Goal: Task Accomplishment & Management: Use online tool/utility

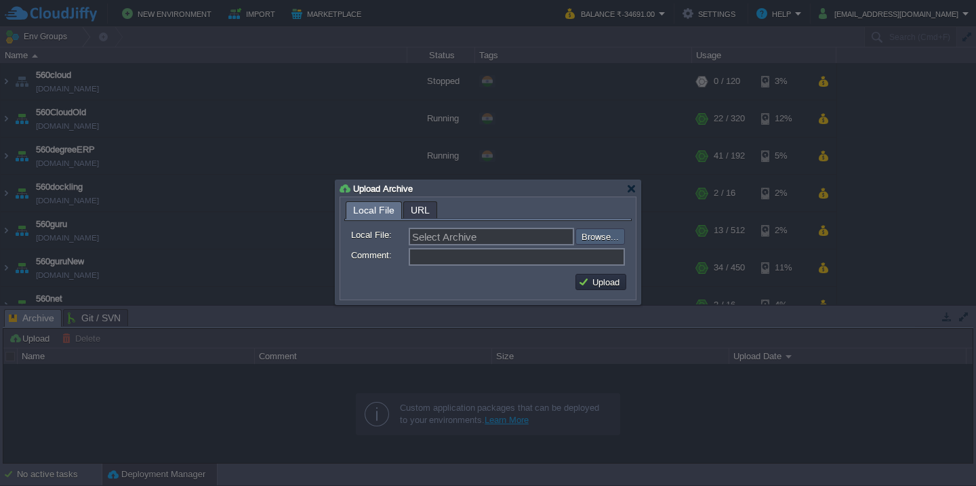
click at [611, 238] on input "file" at bounding box center [540, 237] width 172 height 16
type input "C:\fakepath\erp_[DATE].war"
type input "erp_[DATE].war"
click at [608, 283] on button "Upload" at bounding box center [600, 282] width 45 height 12
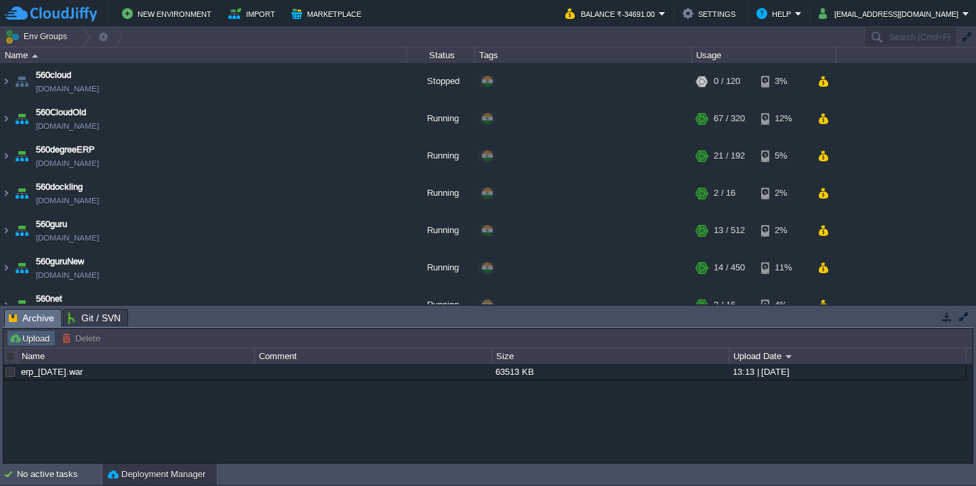
click at [43, 338] on button "Upload" at bounding box center [31, 338] width 45 height 12
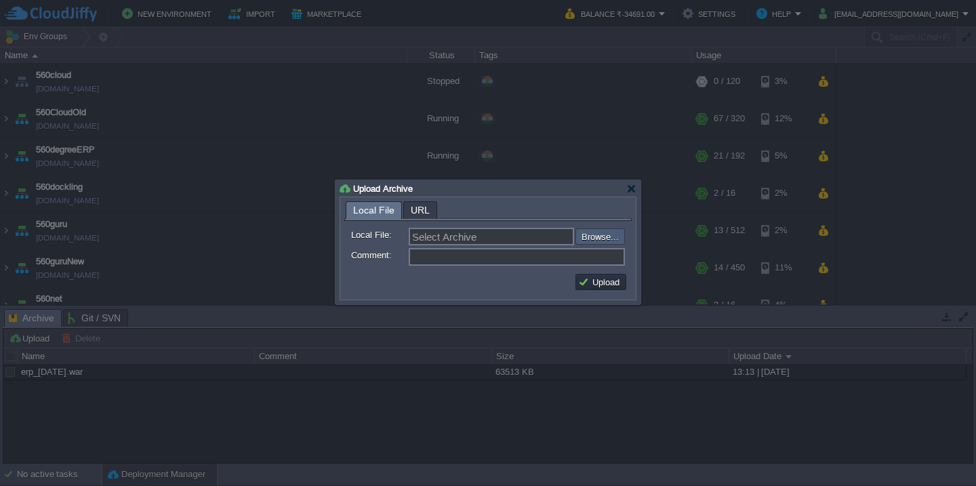
click at [610, 233] on input "file" at bounding box center [540, 237] width 172 height 16
type input "C:\fakepath\HRMS_04-10-2025-13_40.war"
type input "HRMS_04-10-2025-13_40.war"
click at [601, 287] on button "Upload" at bounding box center [600, 282] width 45 height 12
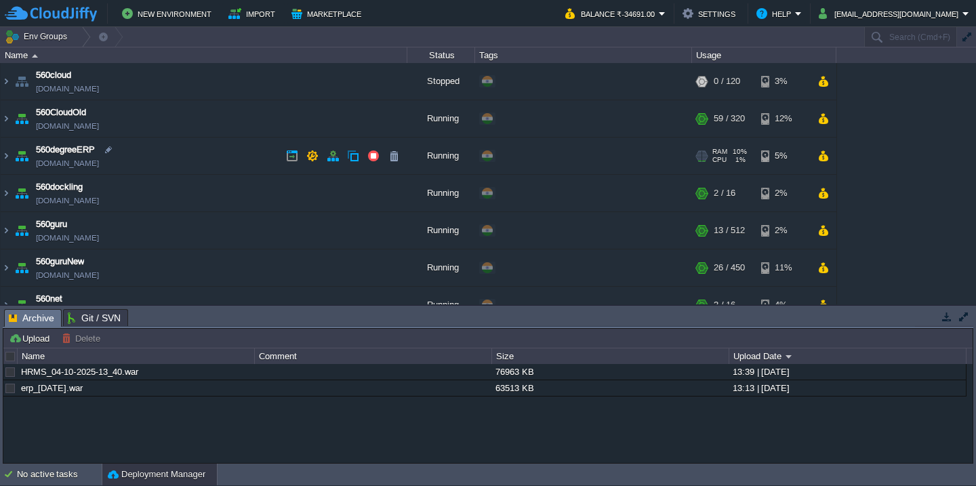
click at [188, 159] on td "560degreeERP [DOMAIN_NAME]" at bounding box center [204, 156] width 407 height 37
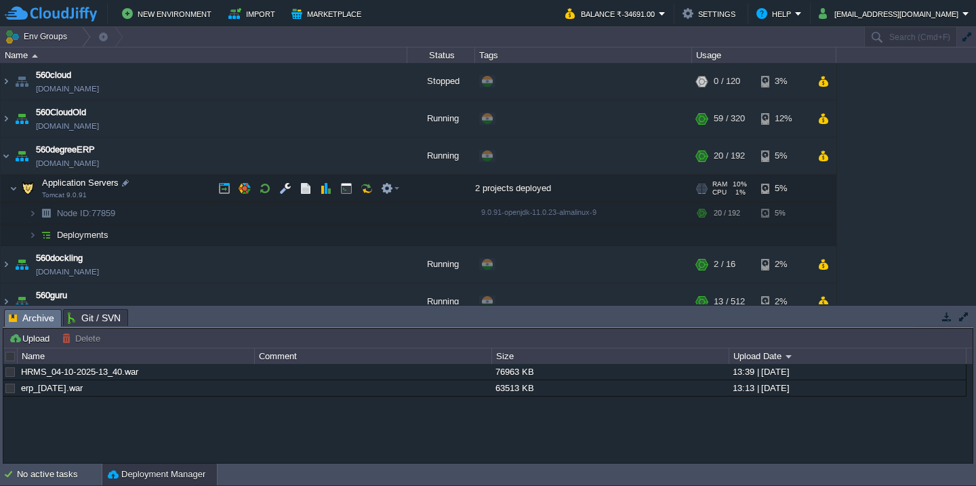
click at [175, 183] on td "Application Servers Tomcat 9.0.91" at bounding box center [204, 189] width 407 height 28
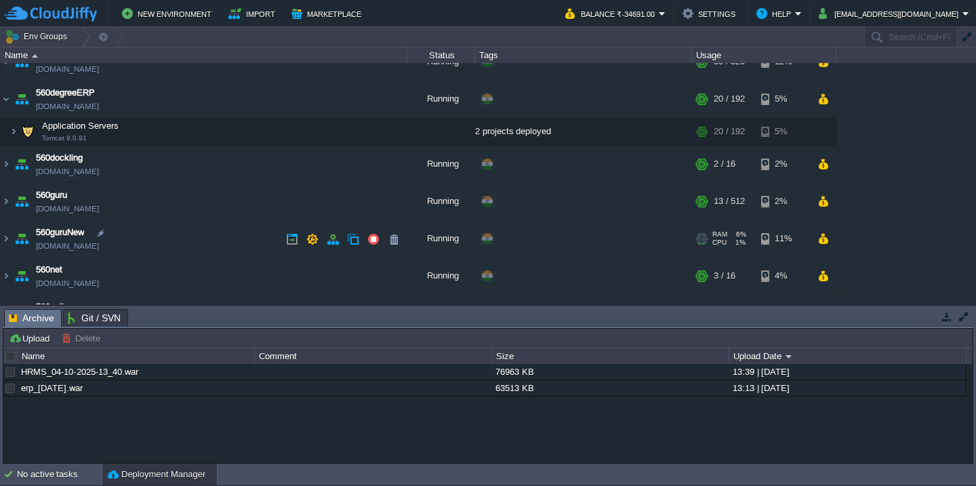
scroll to position [87, 0]
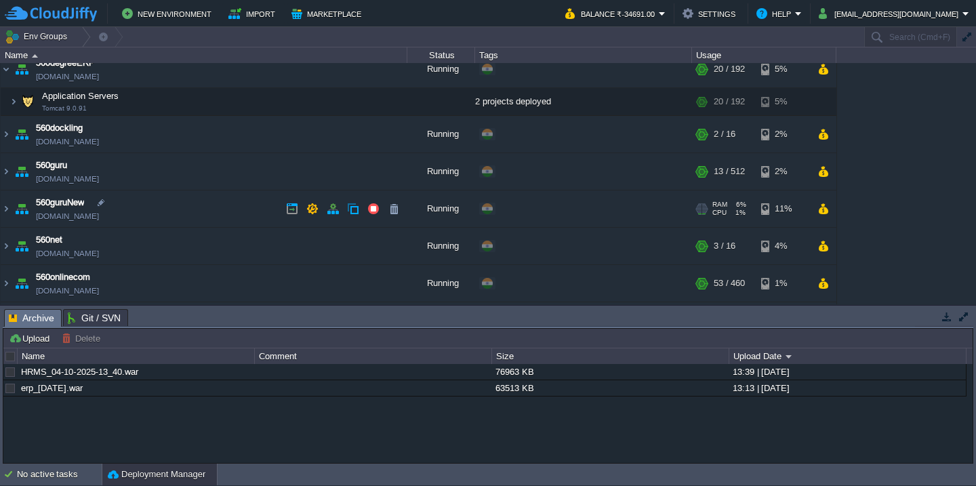
click at [203, 215] on td "560guruNew [DOMAIN_NAME]" at bounding box center [204, 209] width 407 height 37
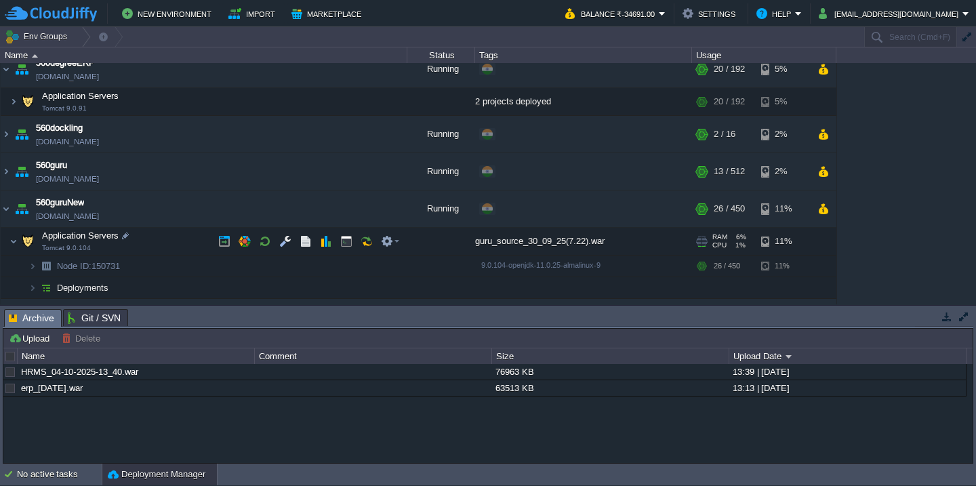
click at [185, 245] on td "Application Servers Tomcat 9.0.104" at bounding box center [204, 242] width 407 height 28
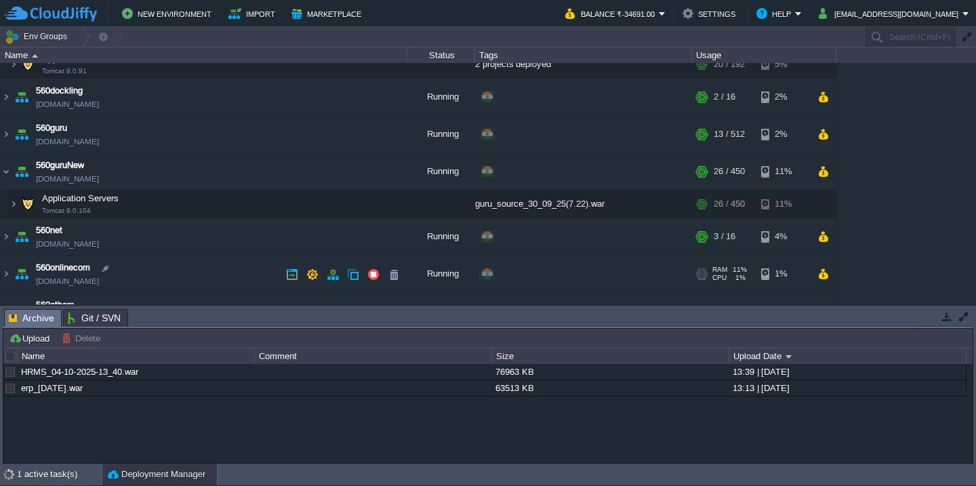
scroll to position [172, 0]
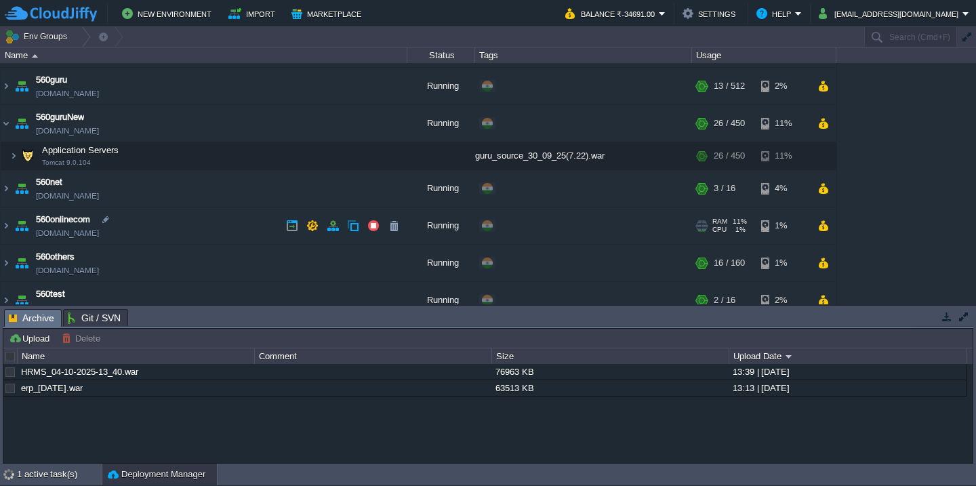
click at [196, 226] on td "560onlinecom [DOMAIN_NAME]" at bounding box center [204, 226] width 407 height 37
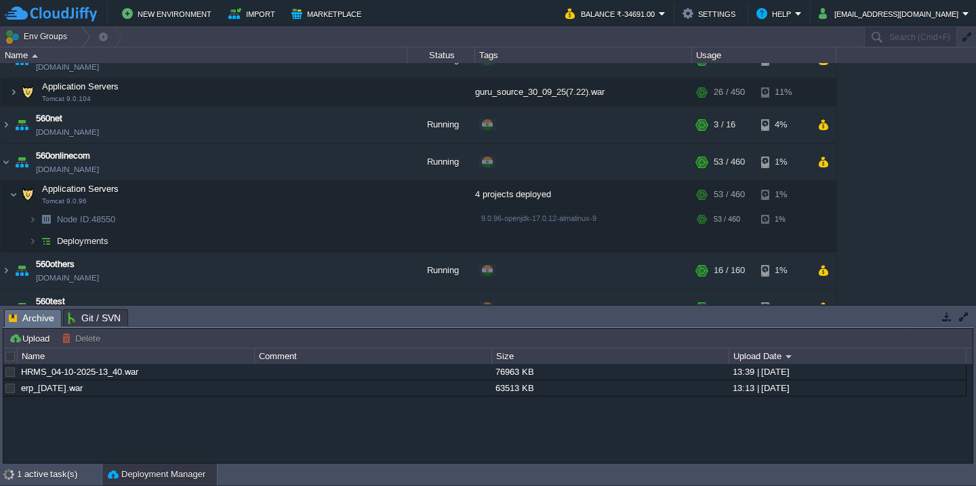
scroll to position [298, 0]
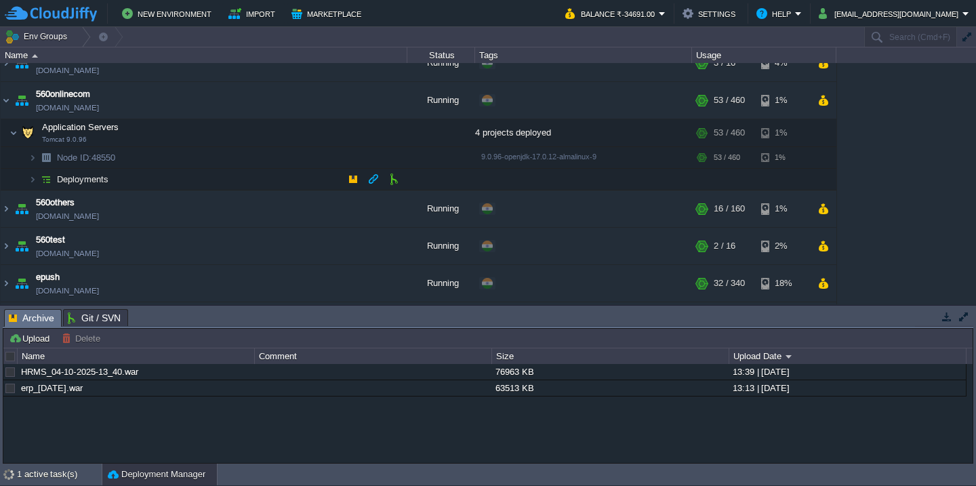
click at [216, 189] on td "Deployments" at bounding box center [204, 180] width 407 height 22
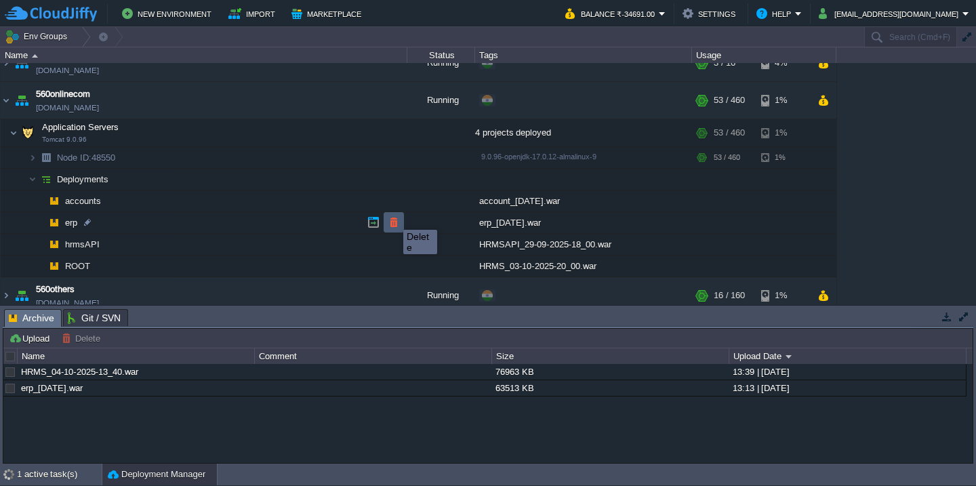
click at [393, 218] on button "button" at bounding box center [394, 222] width 12 height 12
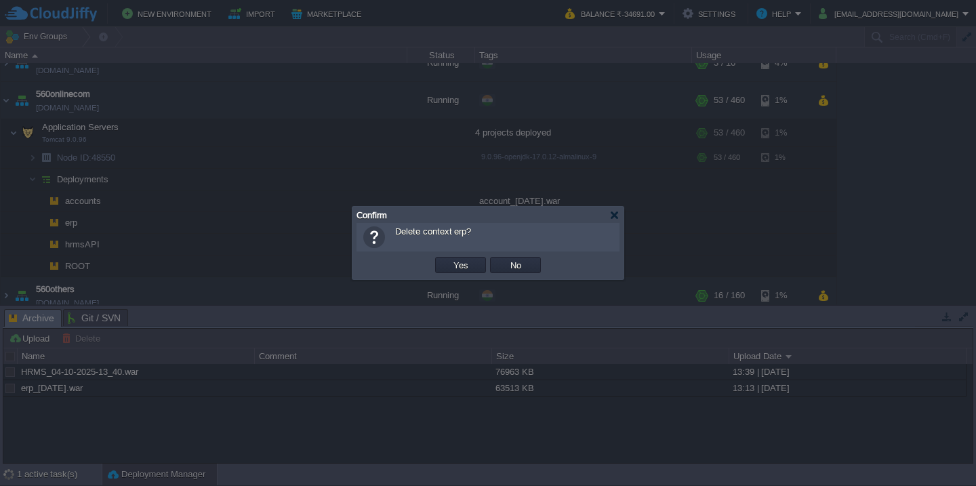
click at [450, 259] on button "Yes" at bounding box center [461, 265] width 23 height 12
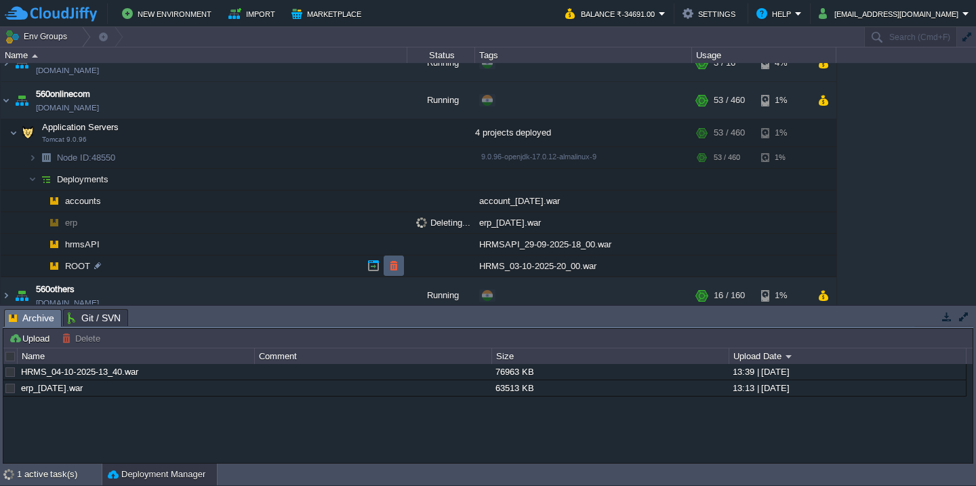
click at [392, 266] on button "button" at bounding box center [394, 266] width 12 height 12
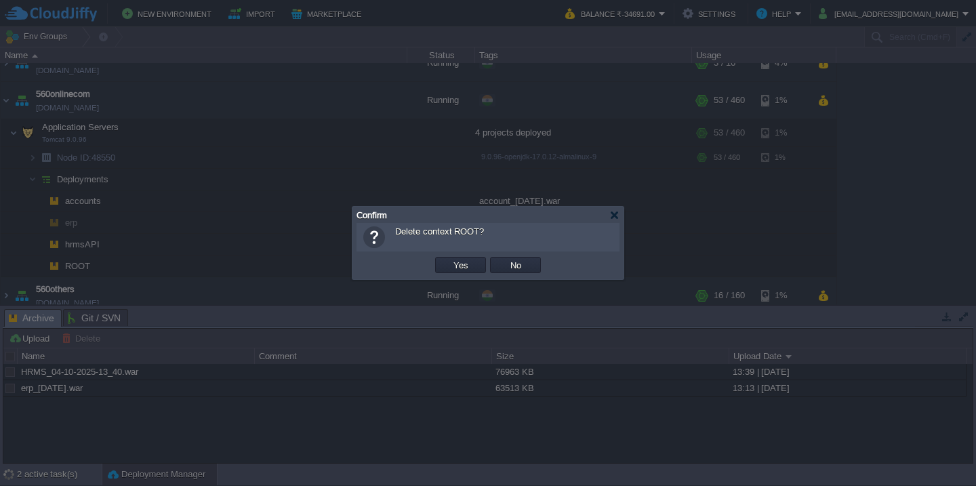
click at [450, 259] on button "Yes" at bounding box center [461, 265] width 23 height 12
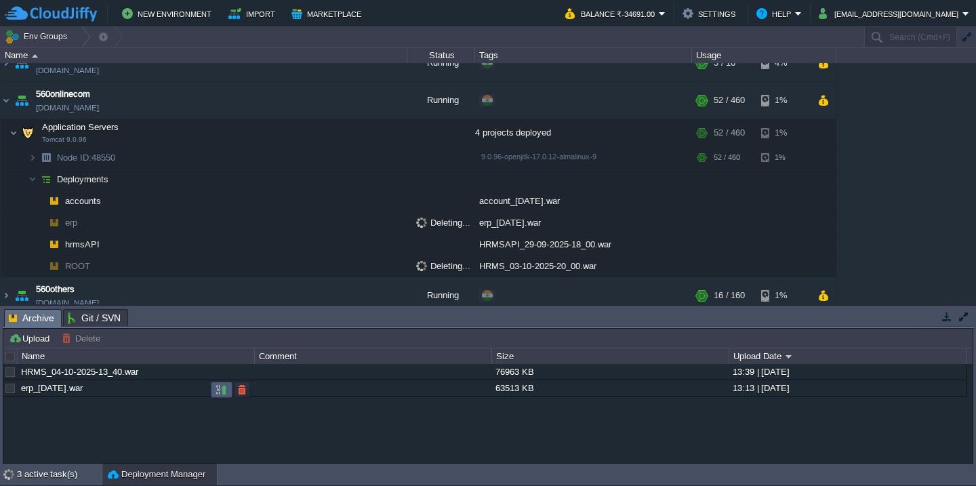
click at [221, 393] on button "button" at bounding box center [222, 390] width 12 height 12
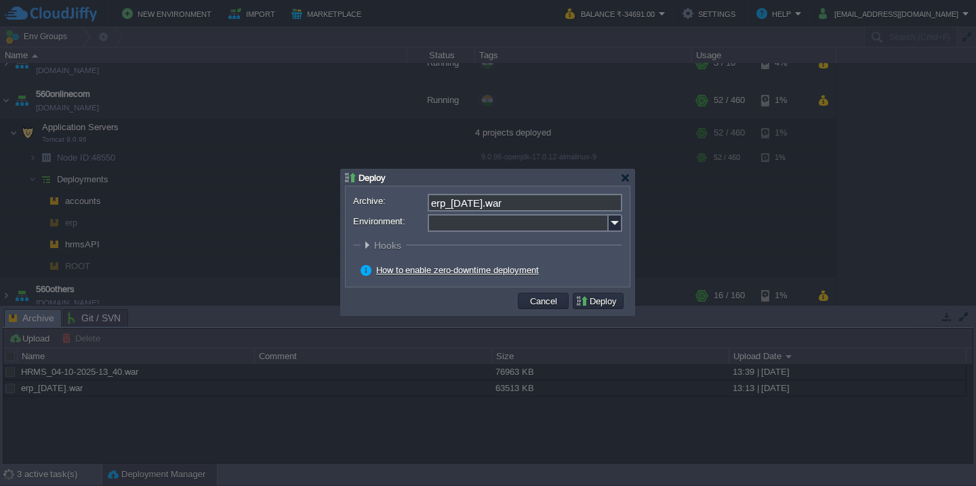
click at [488, 223] on input "Environment:" at bounding box center [518, 223] width 181 height 18
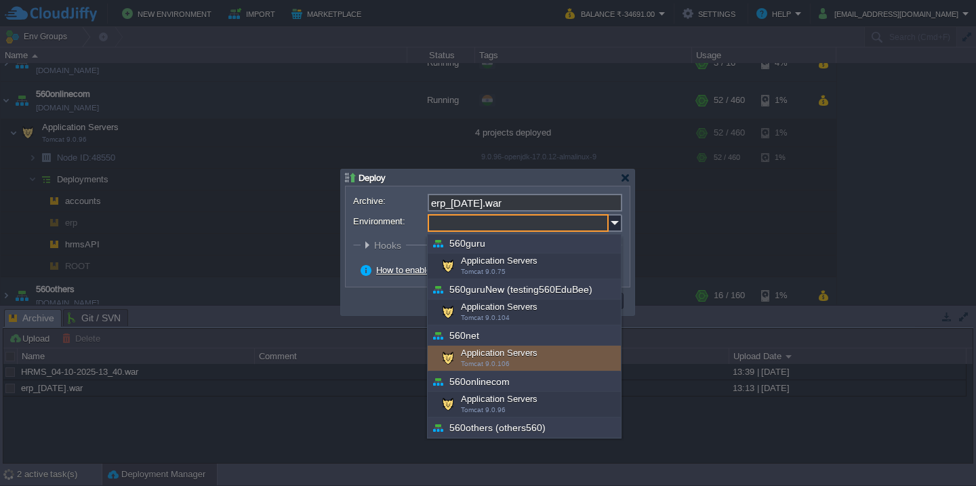
scroll to position [141, 0]
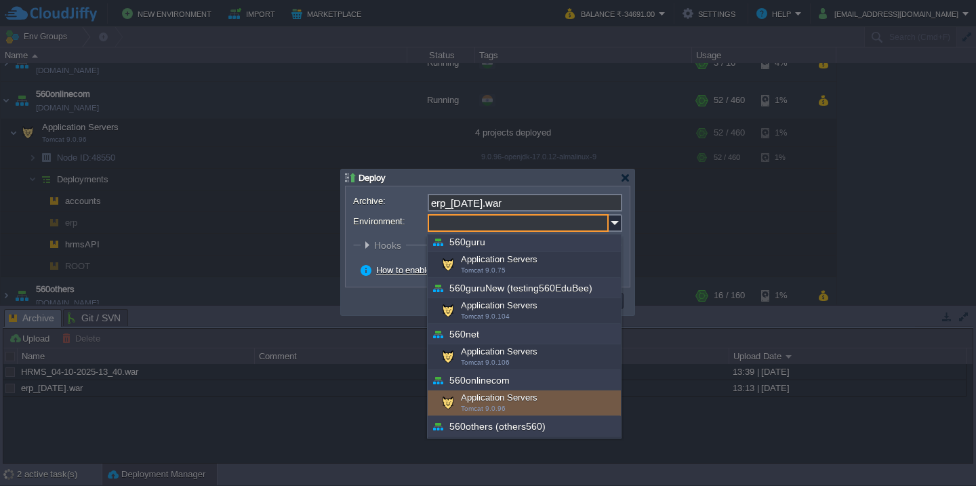
click at [500, 397] on div "Application Servers Tomcat 9.0.96" at bounding box center [524, 404] width 193 height 26
type input "Application Servers (560onlinecom)"
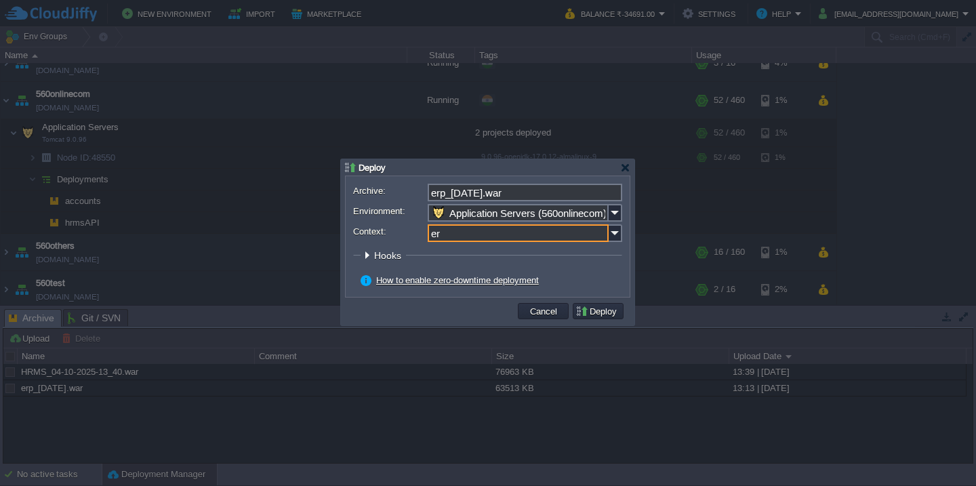
type input "erp"
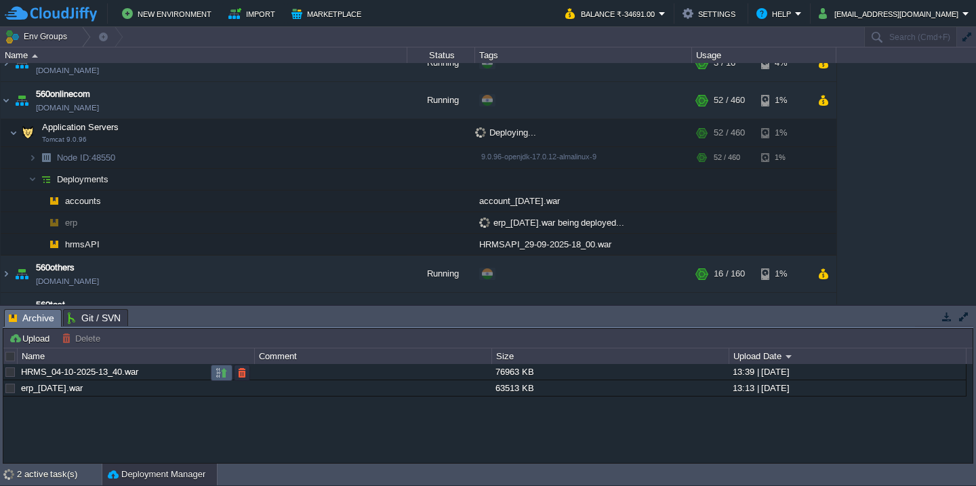
click at [220, 370] on button "button" at bounding box center [222, 373] width 12 height 12
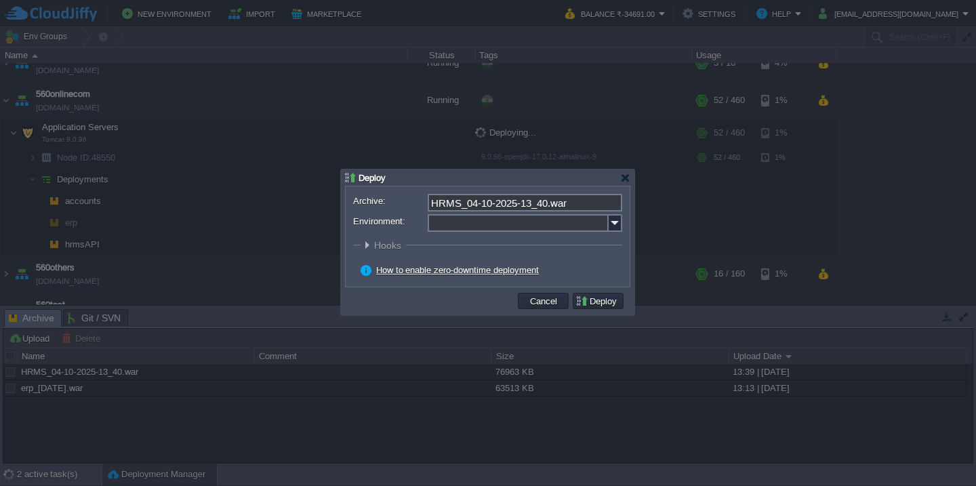
click at [465, 224] on input "Environment:" at bounding box center [518, 223] width 181 height 18
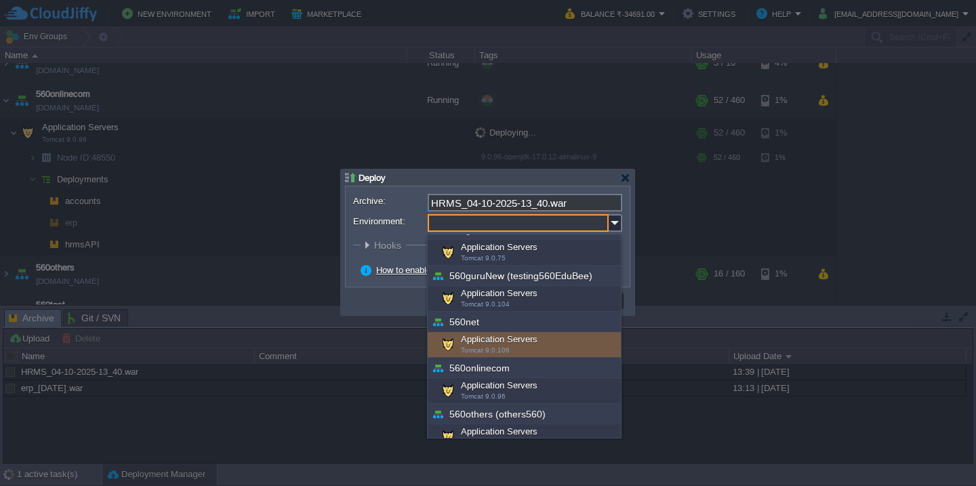
scroll to position [159, 0]
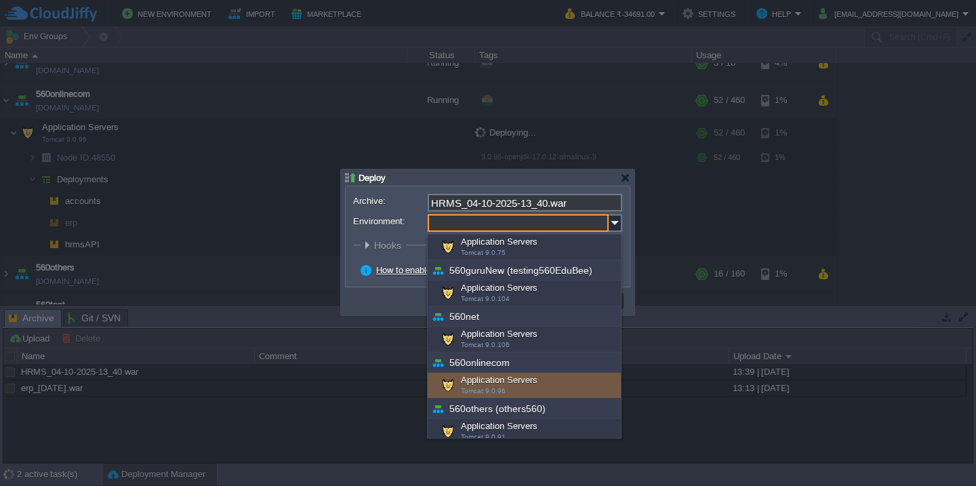
click at [523, 384] on div "Application Servers Tomcat 9.0.96" at bounding box center [524, 386] width 193 height 26
type input "Application Servers (560onlinecom)"
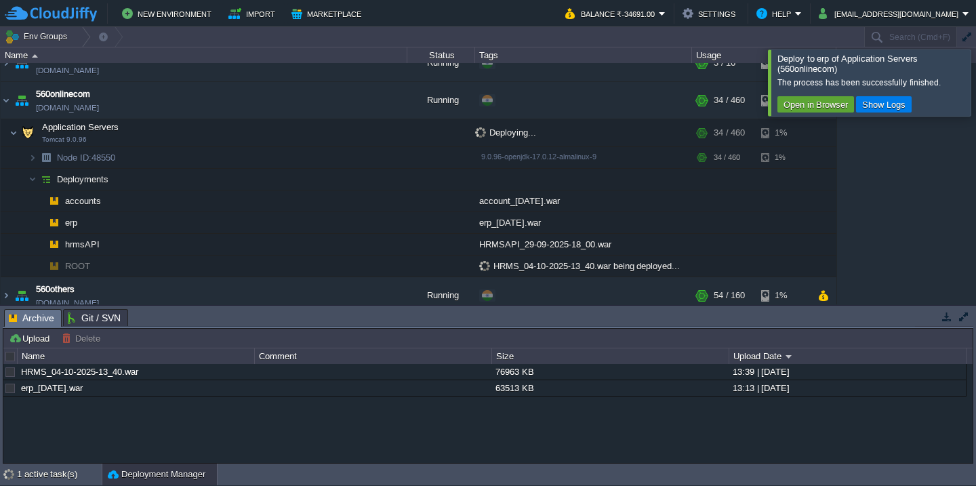
click at [976, 79] on div at bounding box center [993, 83] width 0 height 66
click at [976, 80] on div at bounding box center [993, 83] width 0 height 66
